Goal: Task Accomplishment & Management: Use online tool/utility

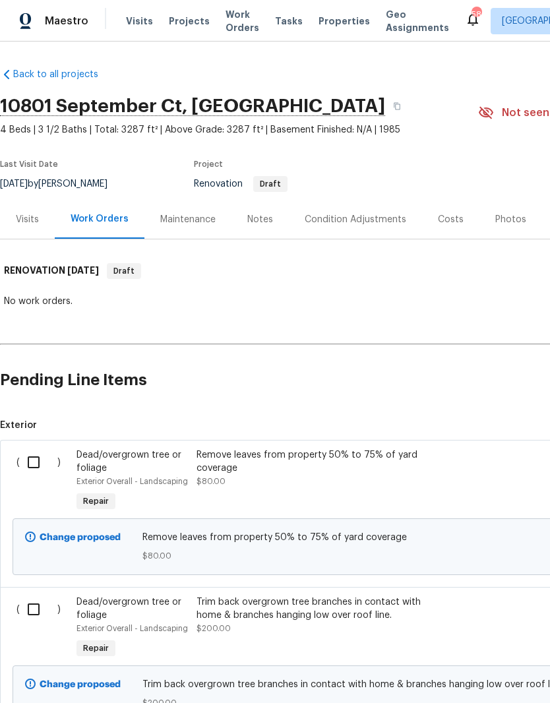
click at [41, 465] on input "checkbox" at bounding box center [39, 462] width 38 height 28
checkbox input "true"
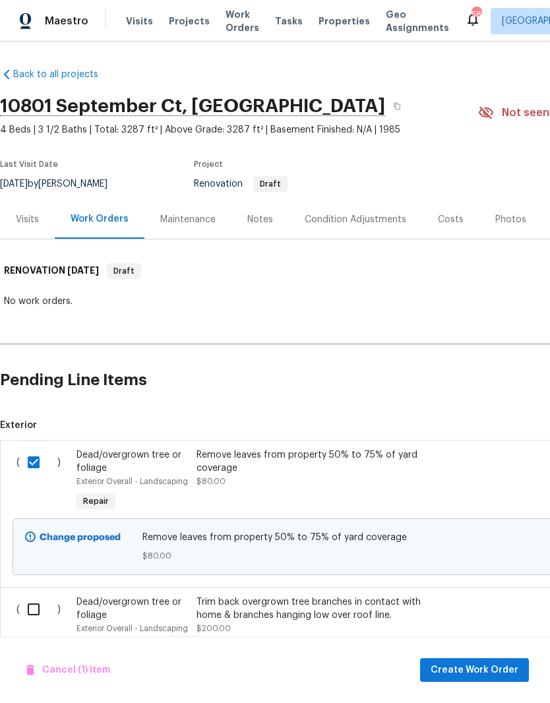
click at [31, 600] on input "checkbox" at bounding box center [39, 609] width 38 height 28
checkbox input "true"
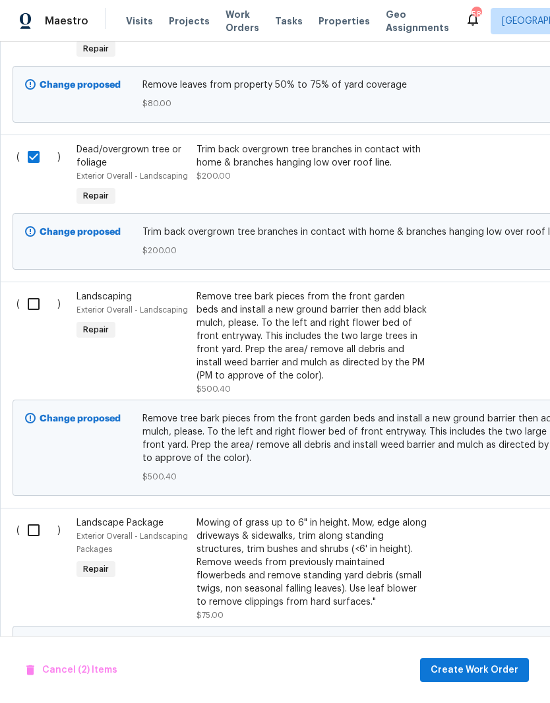
scroll to position [452, 0]
click at [42, 293] on input "checkbox" at bounding box center [39, 304] width 38 height 28
checkbox input "true"
click at [34, 529] on input "checkbox" at bounding box center [39, 530] width 38 height 28
checkbox input "true"
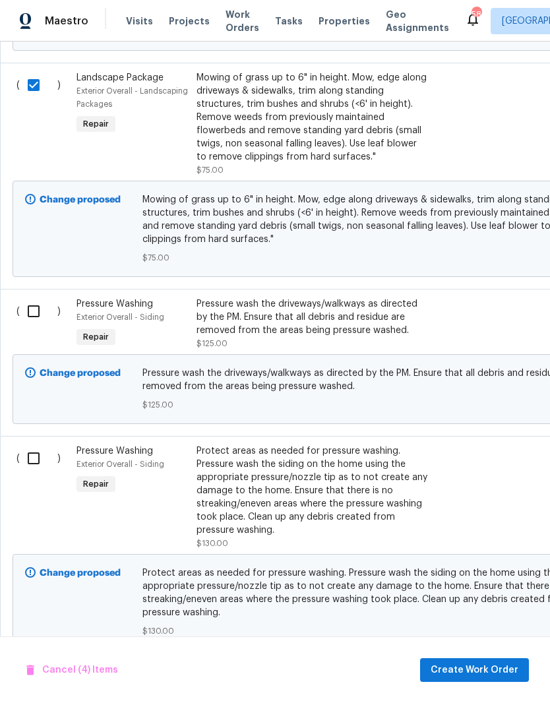
scroll to position [896, 0]
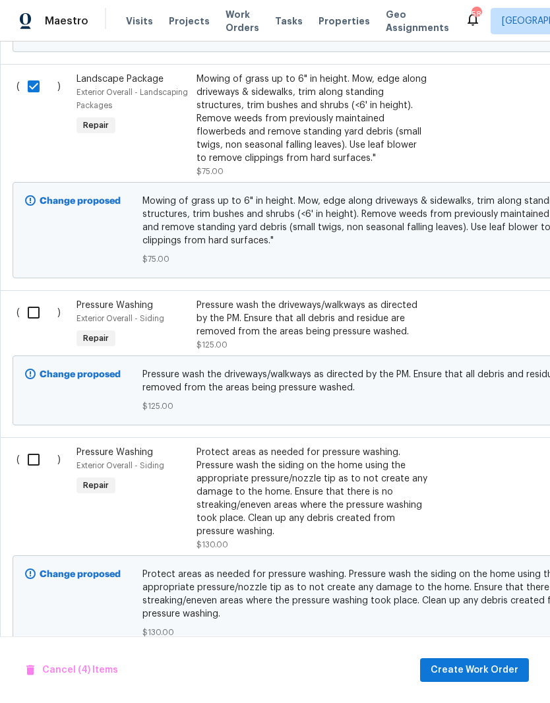
click at [35, 460] on input "checkbox" at bounding box center [39, 460] width 38 height 28
checkbox input "true"
click at [36, 307] on input "checkbox" at bounding box center [39, 313] width 38 height 28
checkbox input "true"
click at [477, 669] on span "Create Work Order" at bounding box center [475, 670] width 88 height 16
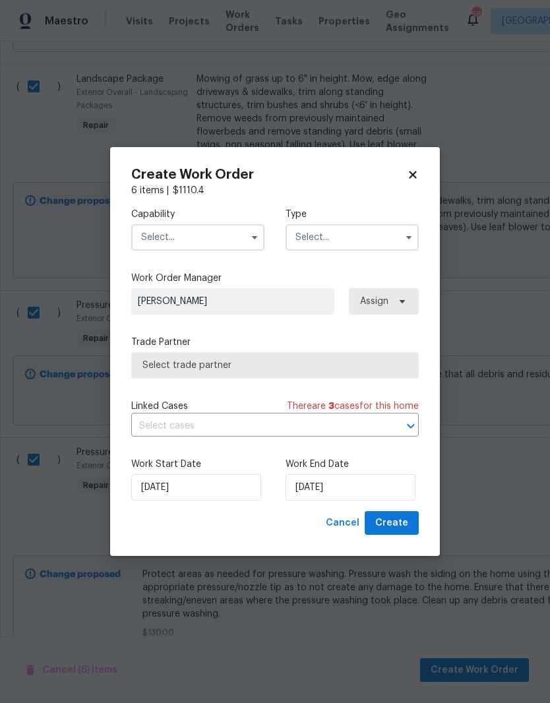
click at [171, 239] on input "text" at bounding box center [197, 237] width 133 height 26
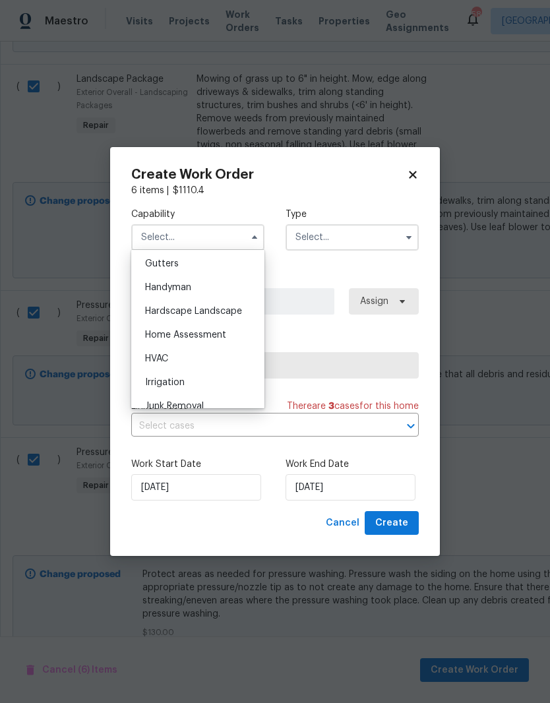
scroll to position [720, 0]
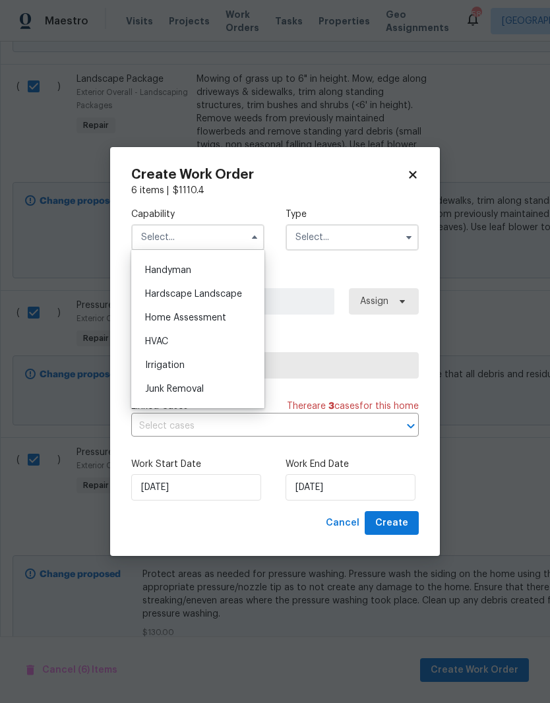
click at [158, 298] on span "Hardscape Landscape" at bounding box center [193, 293] width 97 height 9
type input "Hardscape Landscape"
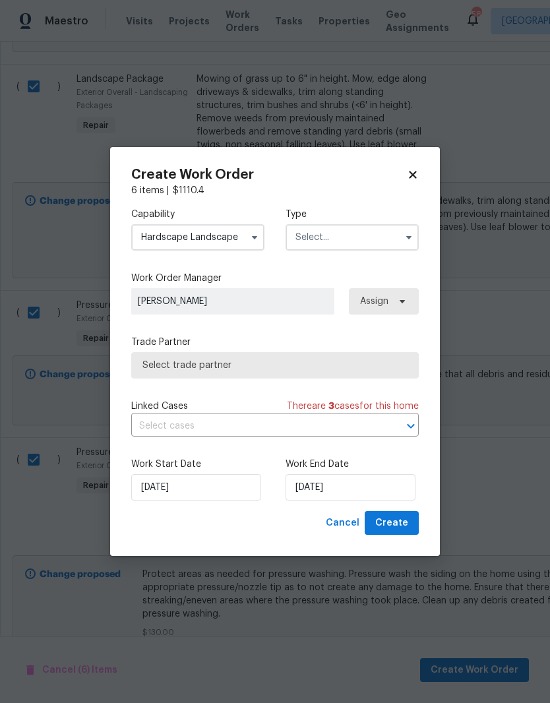
click at [385, 238] on input "text" at bounding box center [352, 237] width 133 height 26
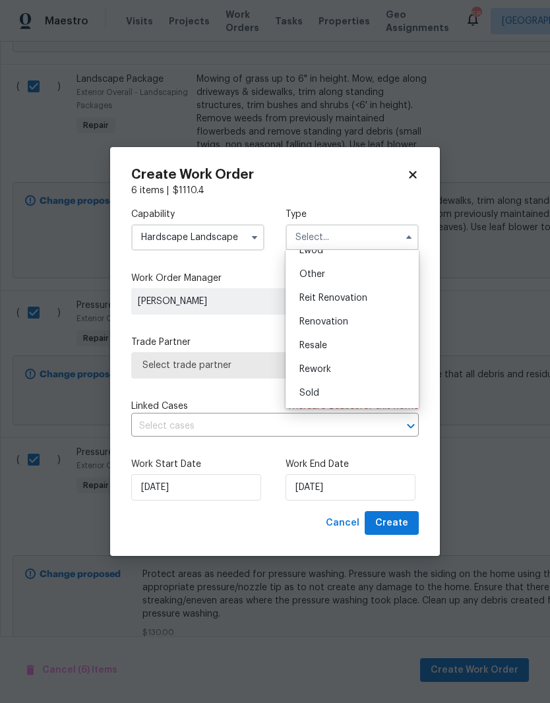
scroll to position [157, 0]
click at [342, 320] on span "Renovation" at bounding box center [323, 321] width 49 height 9
type input "Renovation"
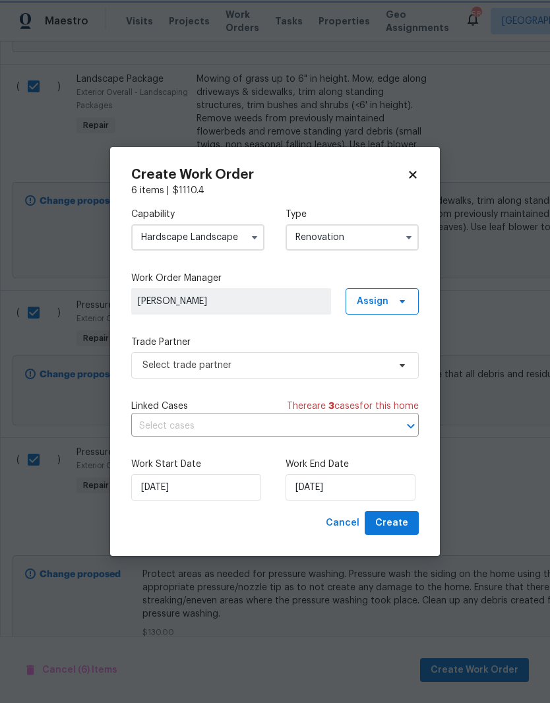
scroll to position [0, 0]
click at [396, 303] on span at bounding box center [400, 301] width 15 height 11
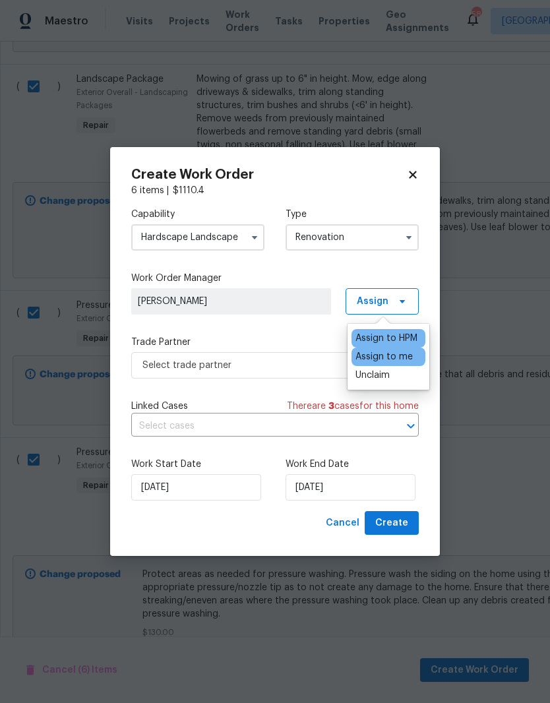
click at [402, 343] on div "Assign to HPM" at bounding box center [386, 338] width 62 height 13
click at [303, 338] on label "Trade Partner" at bounding box center [274, 342] width 287 height 13
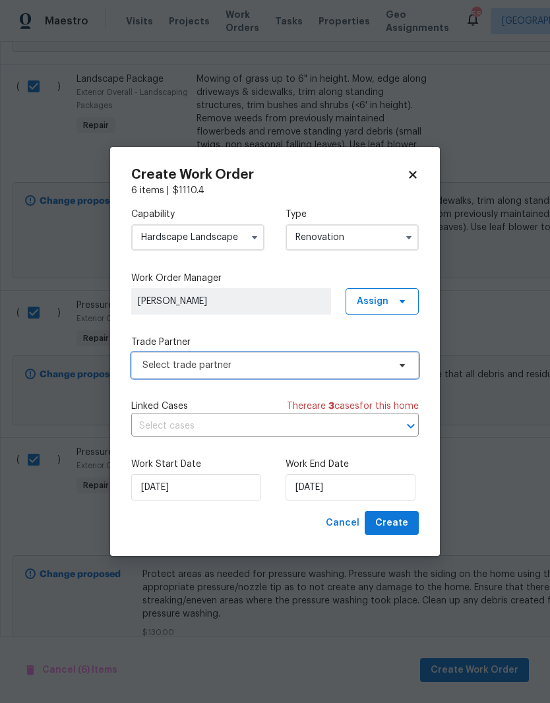
click at [313, 371] on span "Select trade partner" at bounding box center [274, 365] width 287 height 26
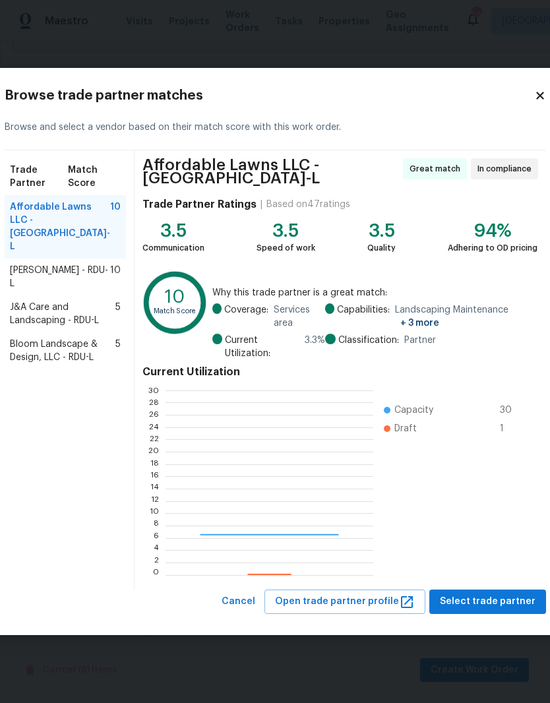
scroll to position [185, 207]
click at [481, 605] on span "Select trade partner" at bounding box center [488, 601] width 96 height 16
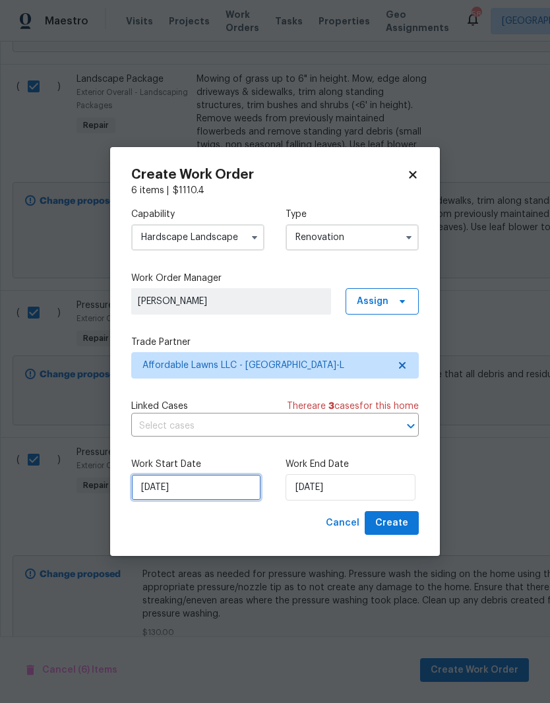
click at [189, 496] on input "[DATE]" at bounding box center [196, 487] width 130 height 26
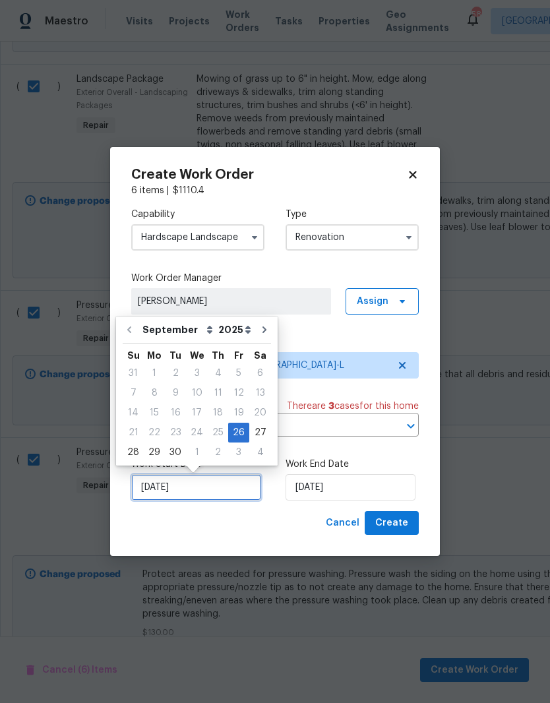
scroll to position [5, 0]
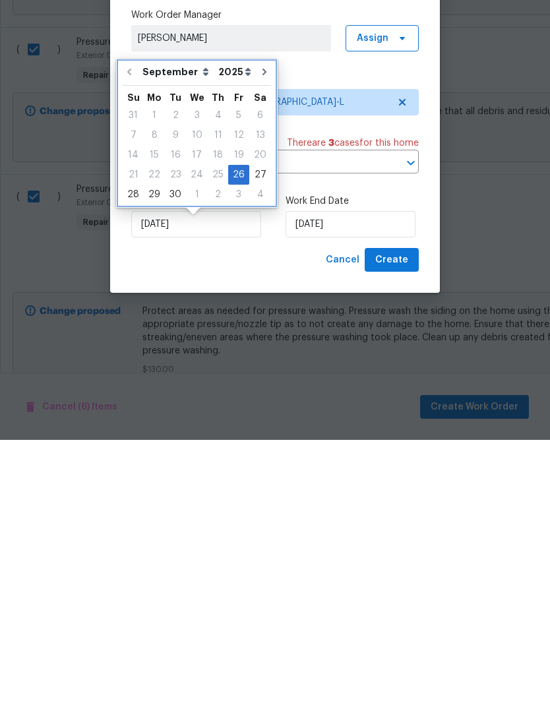
click at [259, 330] on icon "Go to next month" at bounding box center [264, 335] width 11 height 11
type input "[DATE]"
select select "9"
type input "[DATE]"
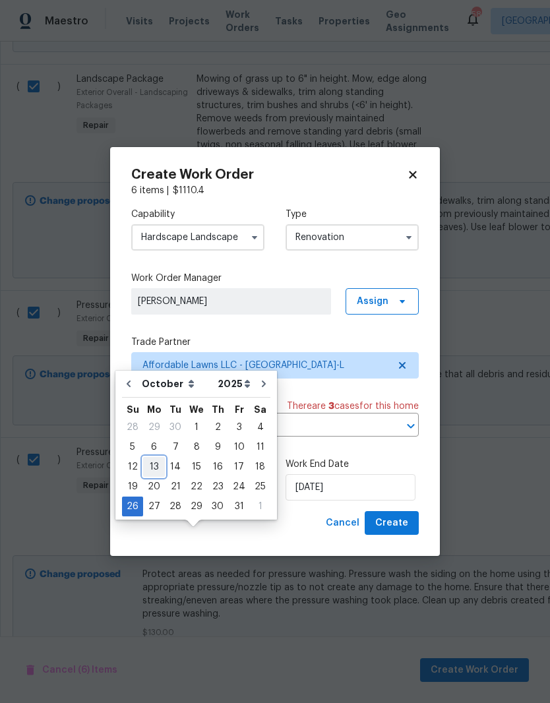
click at [154, 458] on div "13" at bounding box center [154, 467] width 22 height 18
type input "[DATE]"
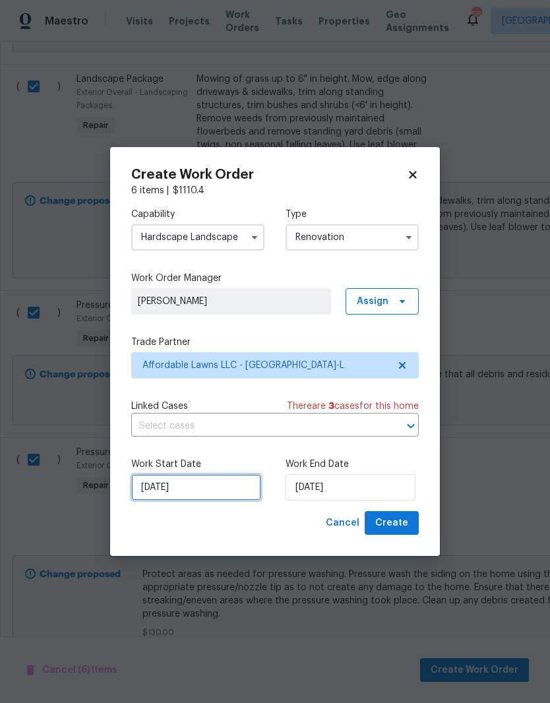
click at [160, 489] on input "[DATE]" at bounding box center [196, 487] width 130 height 26
select select "9"
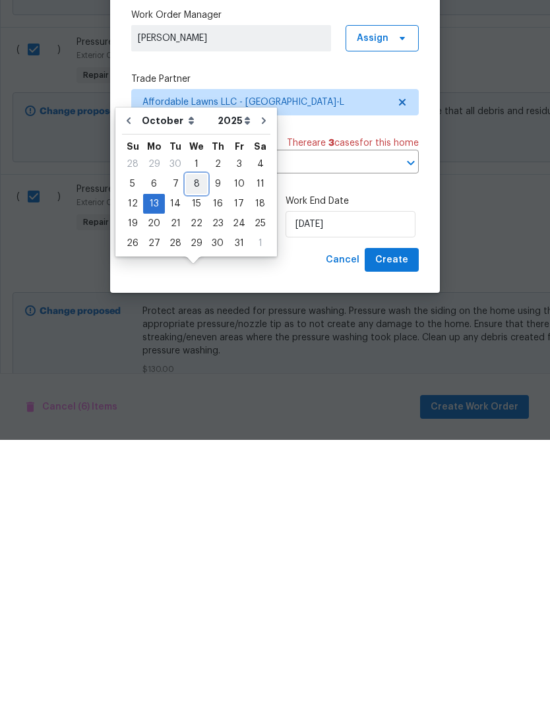
click at [198, 438] on div "8" at bounding box center [196, 447] width 21 height 18
type input "[DATE]"
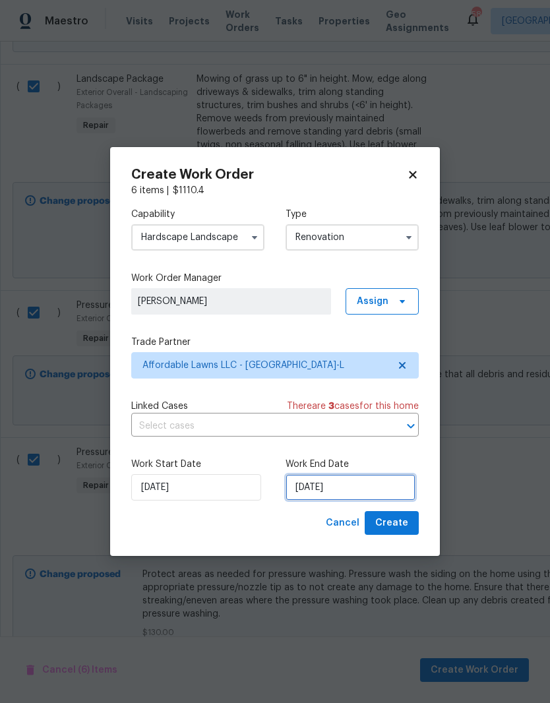
click at [340, 489] on input "[DATE]" at bounding box center [351, 487] width 130 height 26
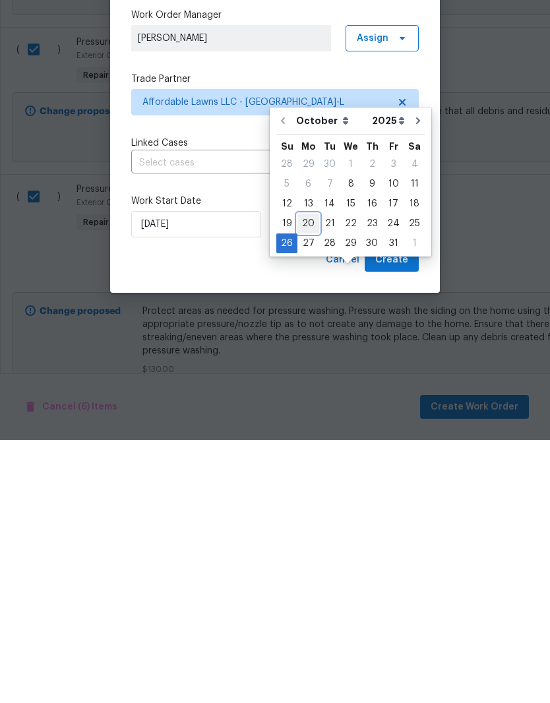
click at [307, 477] on div "20" at bounding box center [308, 486] width 22 height 18
type input "[DATE]"
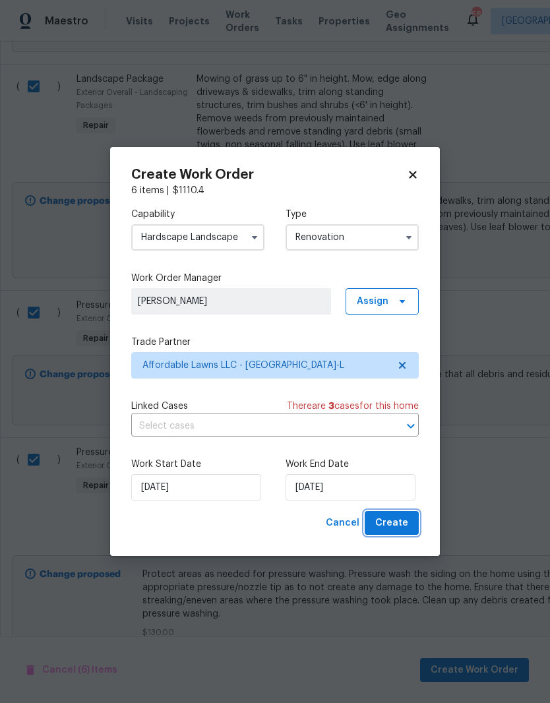
click at [405, 526] on span "Create" at bounding box center [391, 523] width 33 height 16
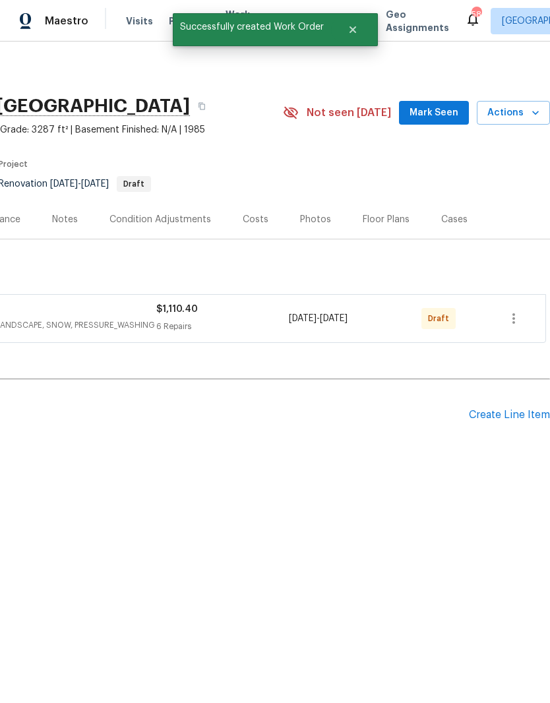
scroll to position [0, 195]
click at [514, 320] on icon "button" at bounding box center [514, 319] width 16 height 16
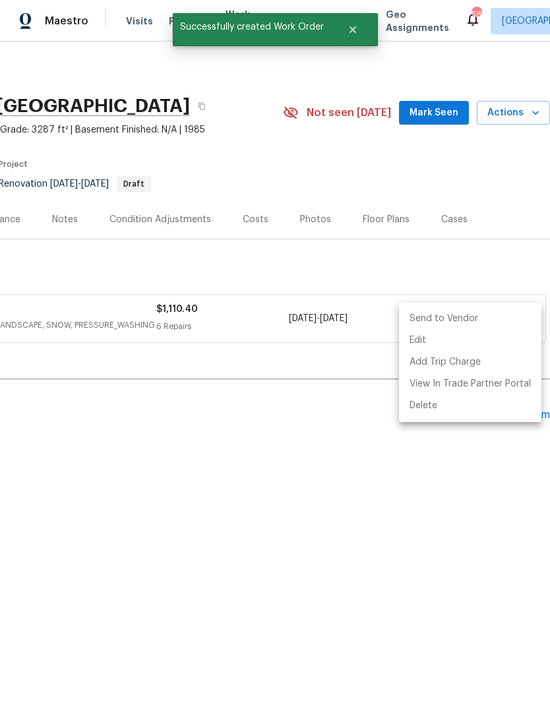
click at [508, 316] on li "Send to Vendor" at bounding box center [470, 319] width 142 height 22
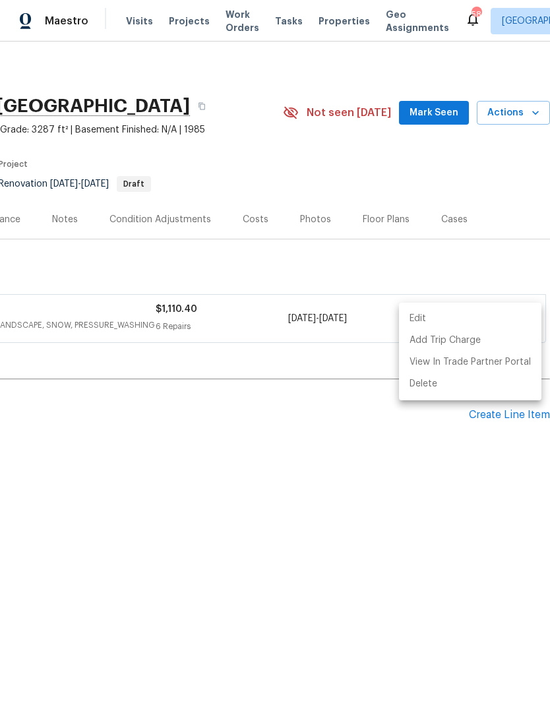
click at [66, 369] on div at bounding box center [275, 351] width 550 height 703
